Goal: Obtain resource: Download file/media

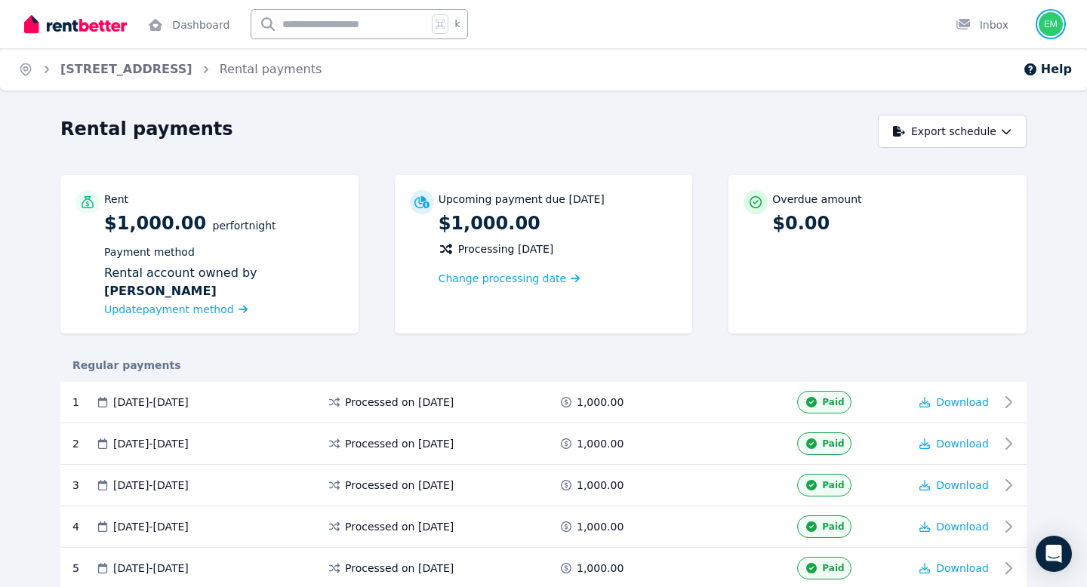
click at [1048, 27] on img "button" at bounding box center [1051, 24] width 24 height 24
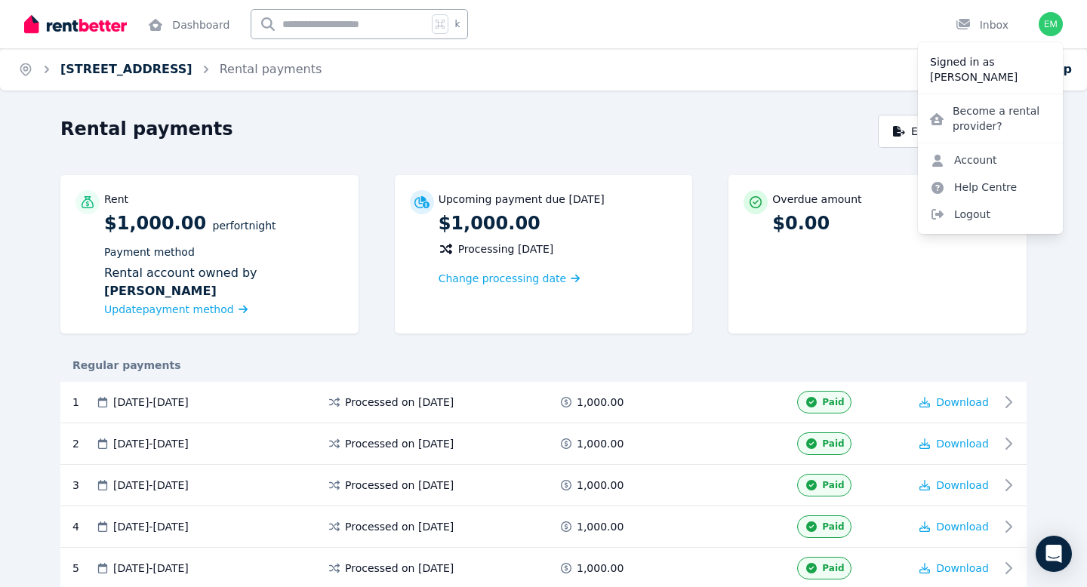
click at [88, 67] on link "3/125 Third Ave, Royston Park" at bounding box center [126, 69] width 132 height 14
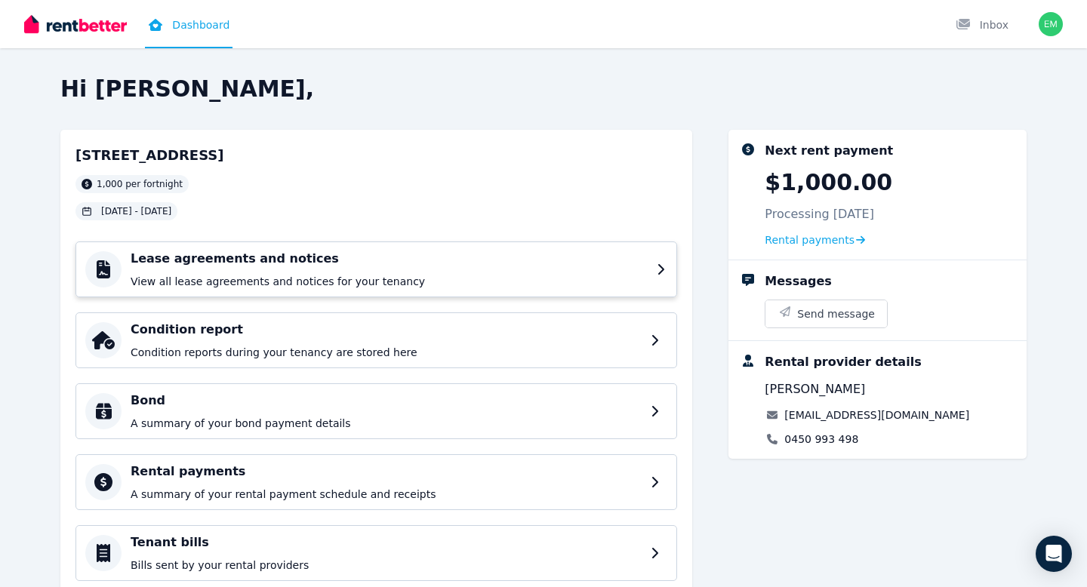
click at [285, 246] on div "Lease agreements and notices View all lease agreements and notices for your ten…" at bounding box center [376, 270] width 602 height 56
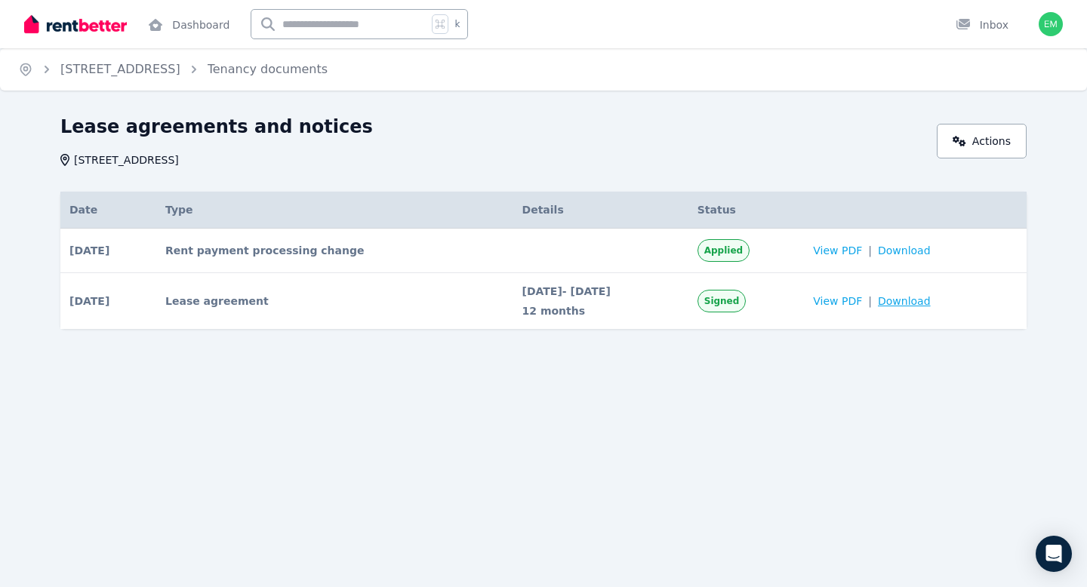
click at [922, 301] on span "Download" at bounding box center [904, 301] width 53 height 15
